Goal: Find specific page/section

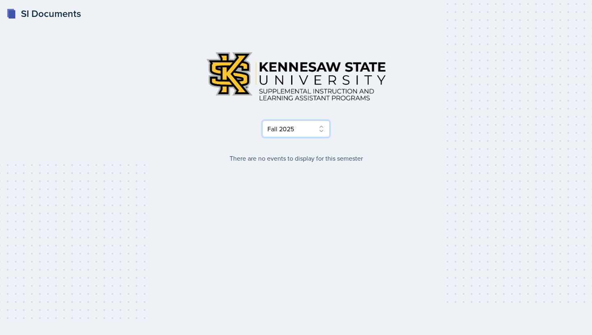
click at [288, 132] on select "Select Semester Fall 2025 Summer 2025 Spring 2025 Fall 2024 Summer 2024 Spring …" at bounding box center [296, 128] width 68 height 17
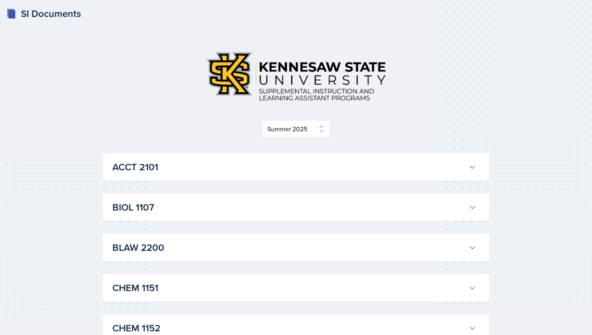
click at [283, 205] on h3 "BIOL 1107" at bounding box center [288, 207] width 353 height 14
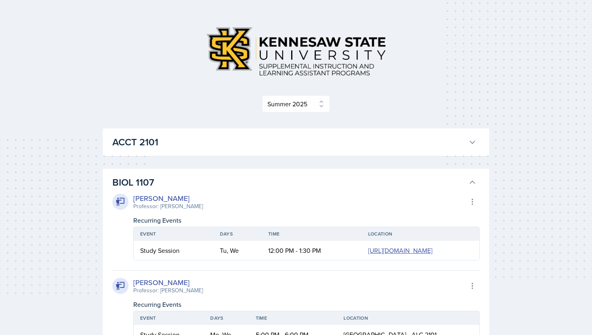
scroll to position [7, 0]
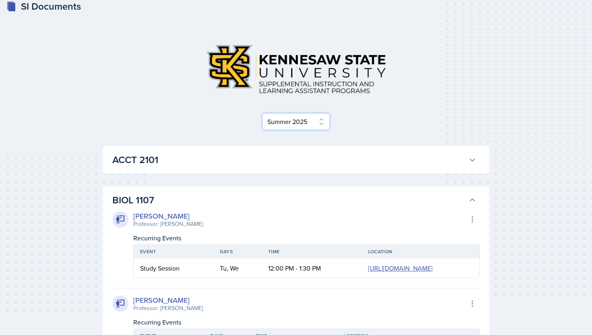
click at [296, 127] on select "Select Semester Fall 2025 Summer 2025 Spring 2025 Fall 2024 Summer 2024 Spring …" at bounding box center [296, 121] width 68 height 17
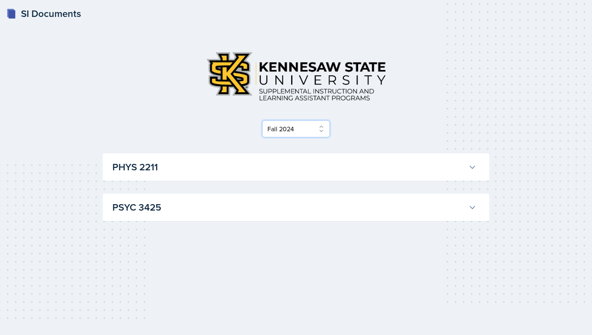
click at [296, 127] on select "Select Semester Fall 2025 Summer 2025 Spring 2025 Fall 2024 Summer 2024 Spring …" at bounding box center [296, 128] width 68 height 17
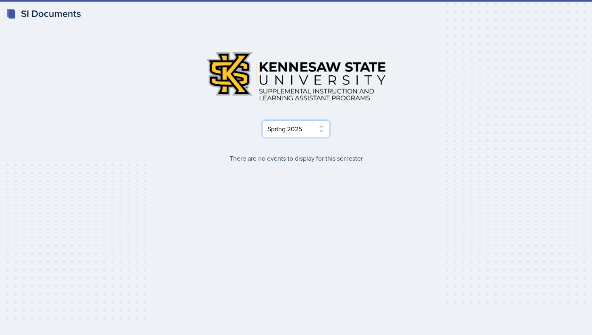
click at [291, 126] on select "Select Semester Fall 2025 Summer 2025 Spring 2025 Fall 2024 Summer 2024 Spring …" at bounding box center [296, 128] width 68 height 17
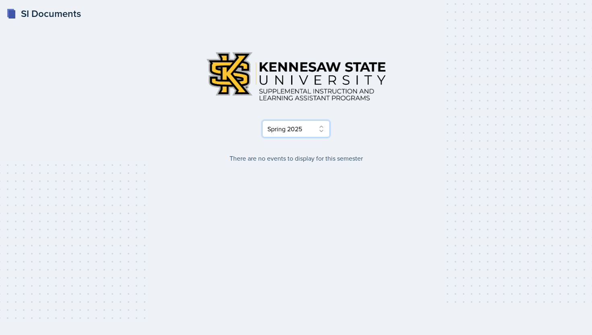
select select "2bed604d-1099-4043-b1bc-2365e8740244"
